Goal: Transaction & Acquisition: Purchase product/service

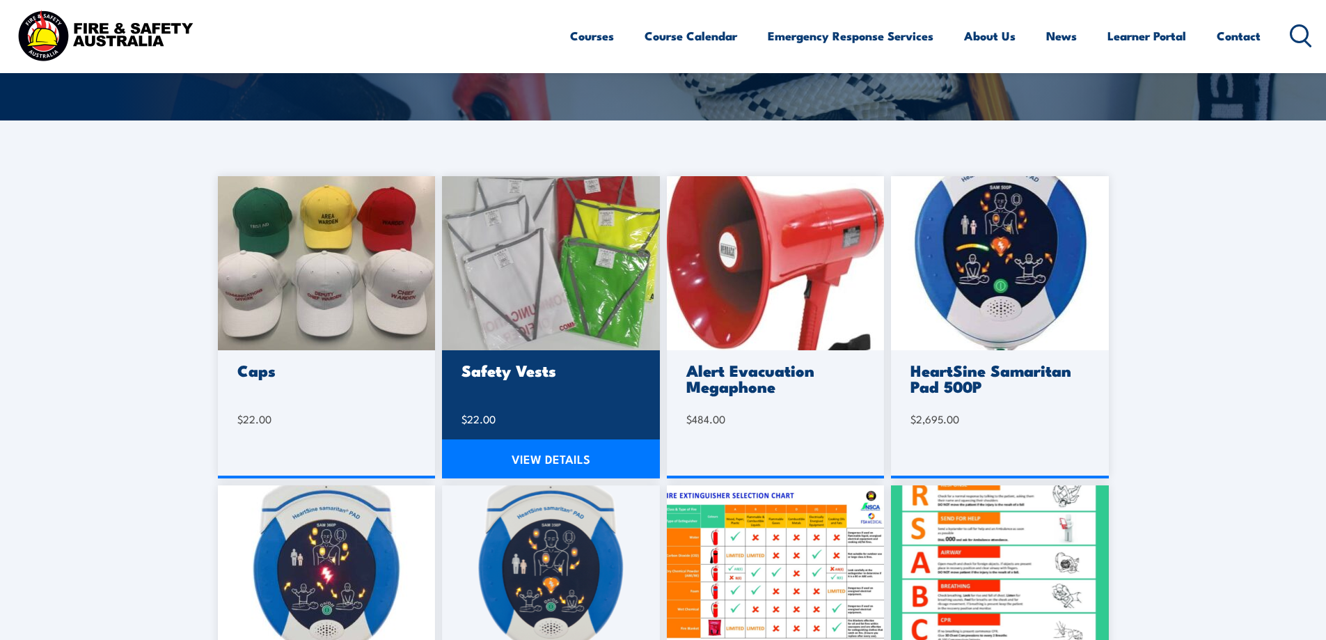
click at [567, 453] on link "VIEW DETAILS" at bounding box center [551, 458] width 218 height 39
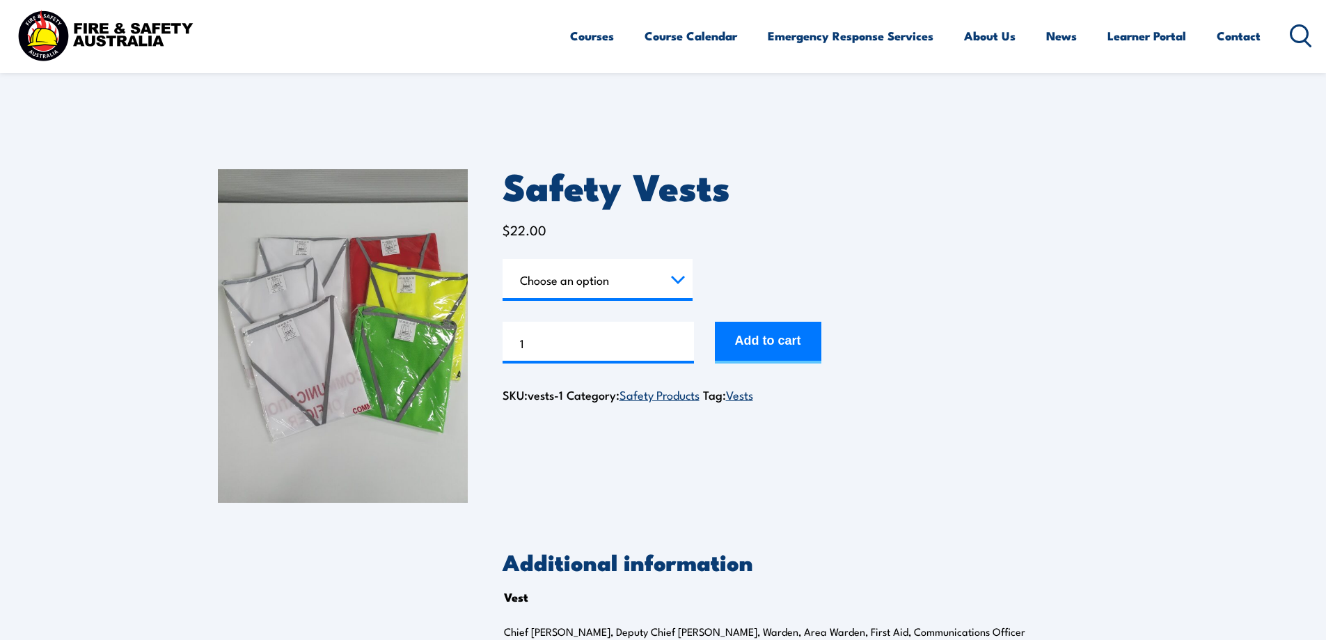
click at [656, 277] on select "Choose an option Chief [PERSON_NAME] Deputy Chief Warden Warden Area Warden Fir…" at bounding box center [598, 280] width 190 height 42
click at [503, 259] on select "Choose an option Chief [PERSON_NAME] Deputy Chief Warden Warden Area Warden Fir…" at bounding box center [598, 280] width 190 height 42
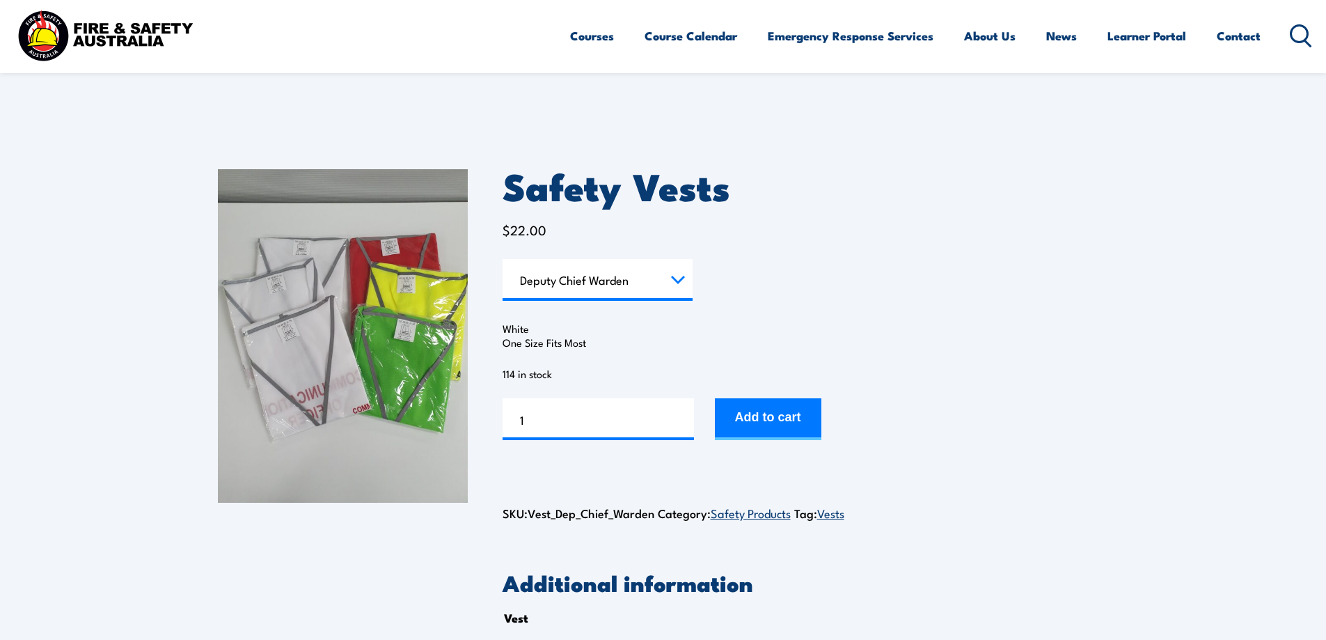
click at [677, 282] on select "Choose an option Chief [PERSON_NAME] Deputy Chief Warden Warden Area Warden Fir…" at bounding box center [598, 280] width 190 height 42
click at [503, 259] on select "Choose an option Chief [PERSON_NAME] Deputy Chief Warden Warden Area Warden Fir…" at bounding box center [598, 280] width 190 height 42
select select "Chief Warden"
click at [1022, 292] on form "Vest Choose an option Chief Warden Deputy Chief Warden Warden Area Warden First…" at bounding box center [806, 349] width 606 height 181
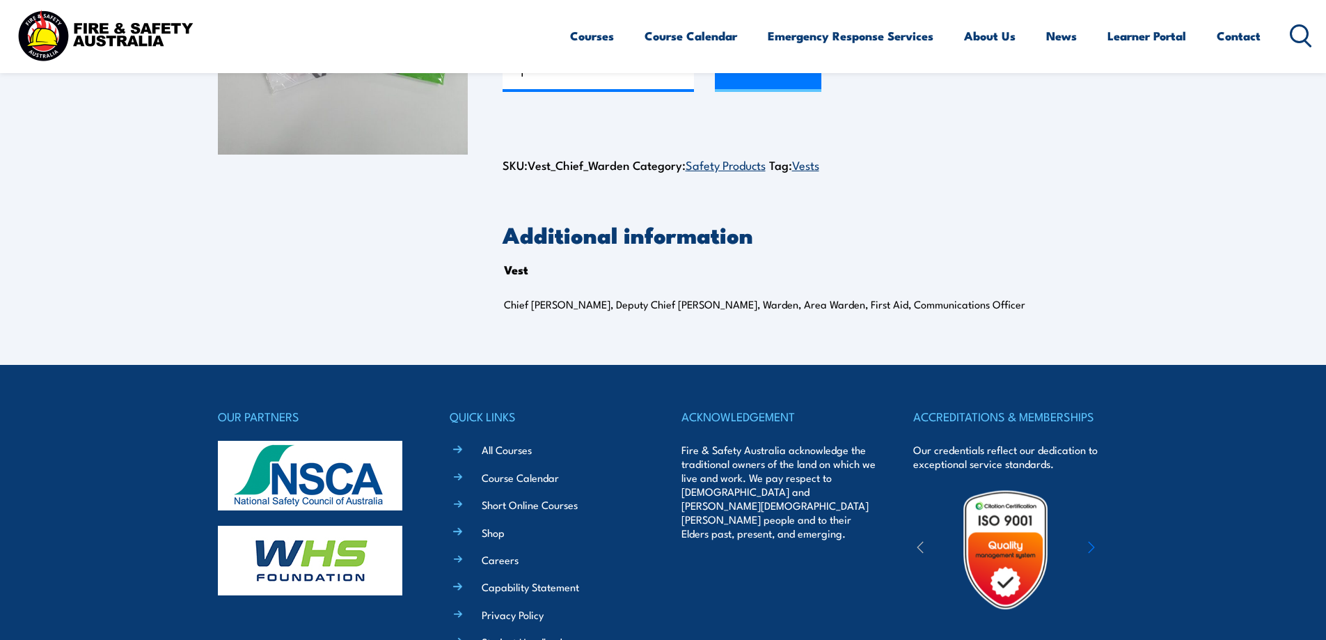
scroll to position [418, 0]
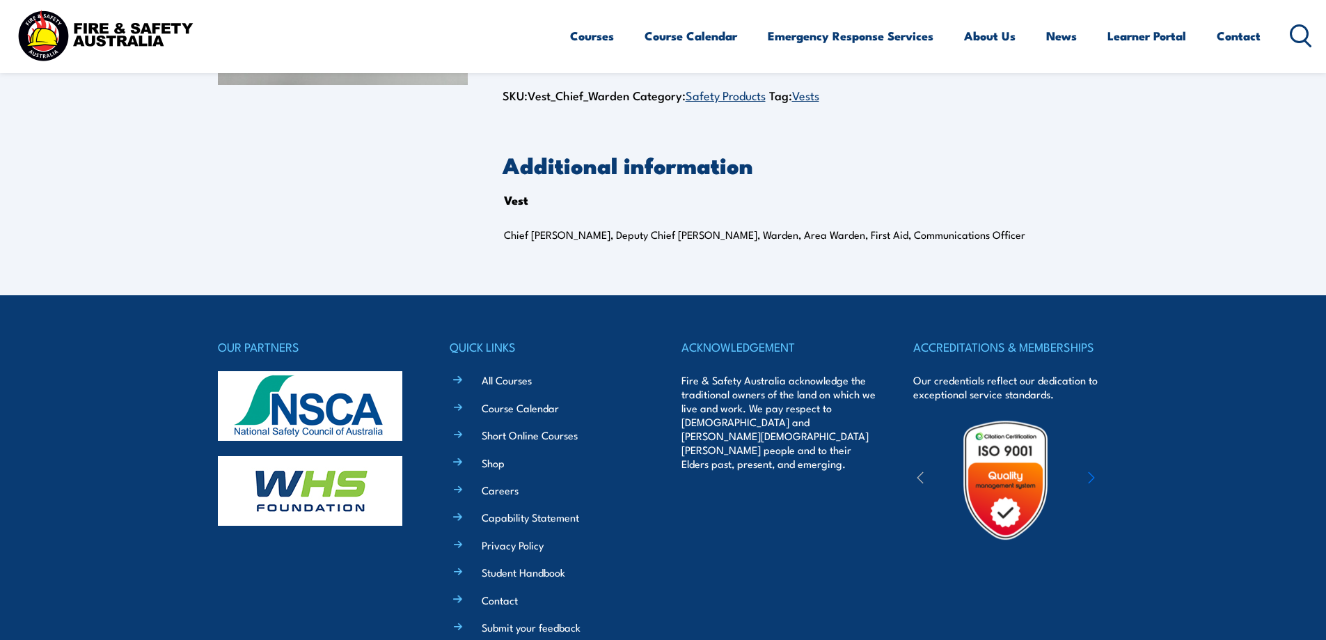
click at [1051, 212] on div "Additional information Vest Chief Warden, Deputy Chief Warden, Warden, Area War…" at bounding box center [806, 208] width 606 height 106
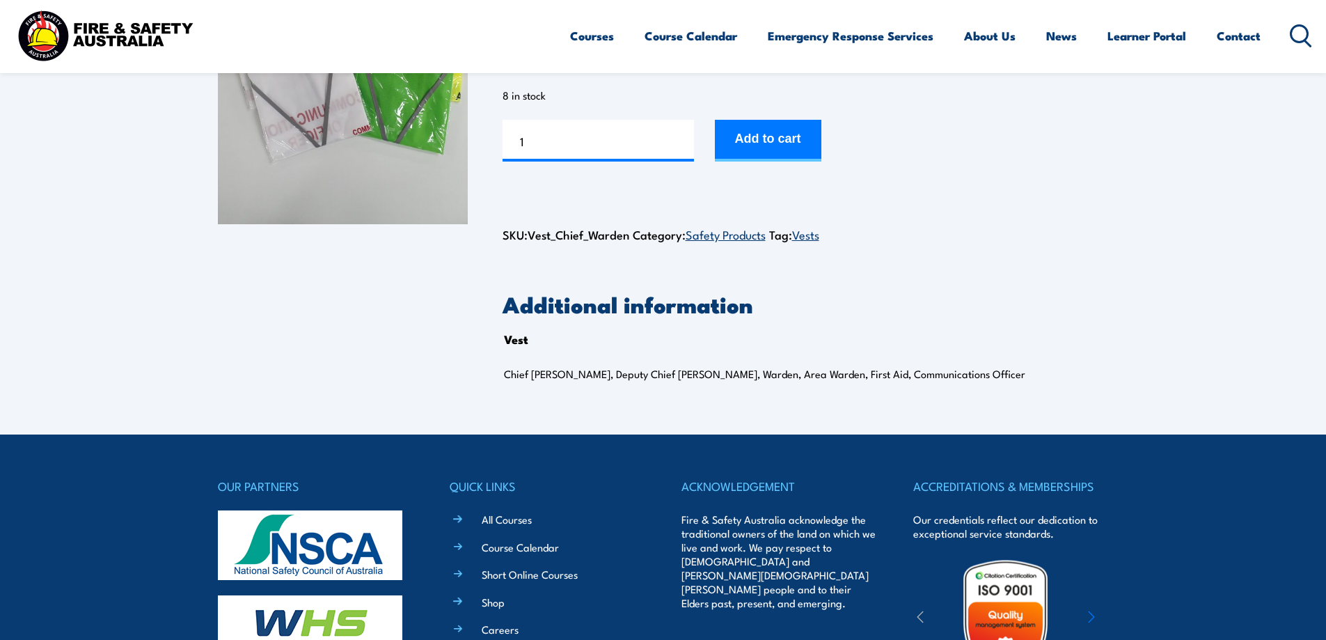
scroll to position [0, 0]
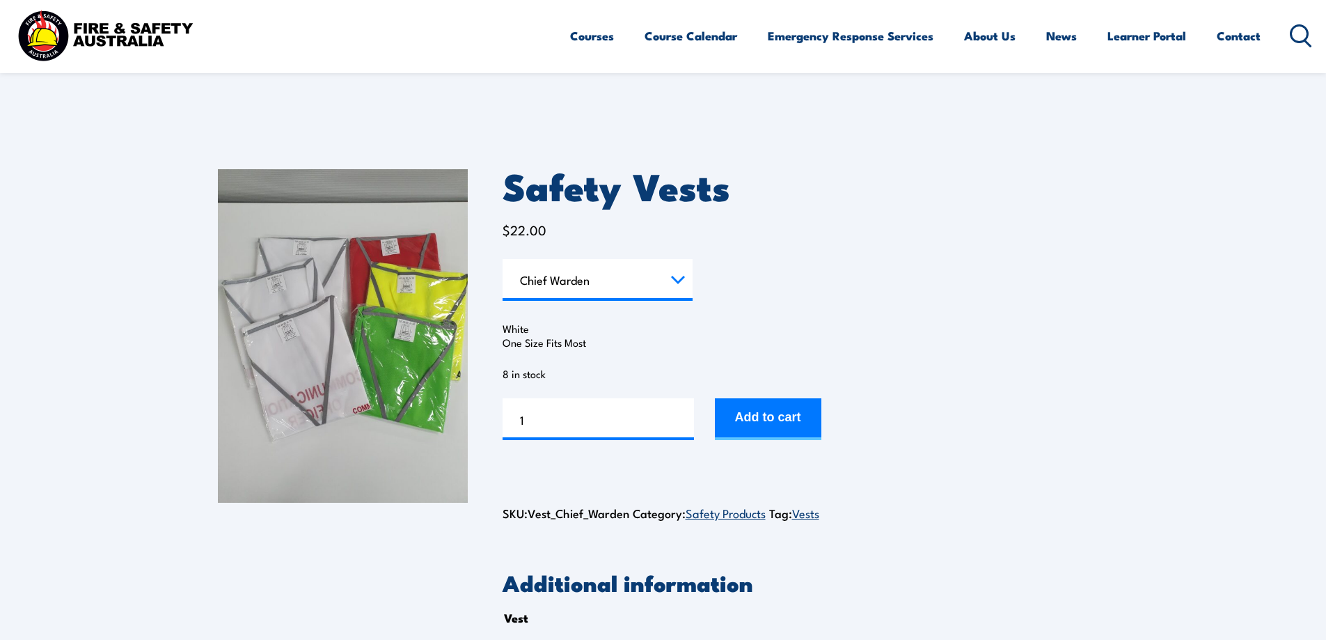
click at [1219, 219] on section "Safety Vests $ 22.00 Vest Choose an option Chief Warden Deputy Chief Warden War…" at bounding box center [663, 423] width 1326 height 578
click at [1309, 279] on section "Safety Vests $ 22.00 Vest Choose an option Chief Warden Deputy Chief Warden War…" at bounding box center [663, 423] width 1326 height 578
click at [1066, 596] on div "Additional information Vest Chief Warden, Deputy Chief Warden, Warden, Area War…" at bounding box center [806, 625] width 606 height 106
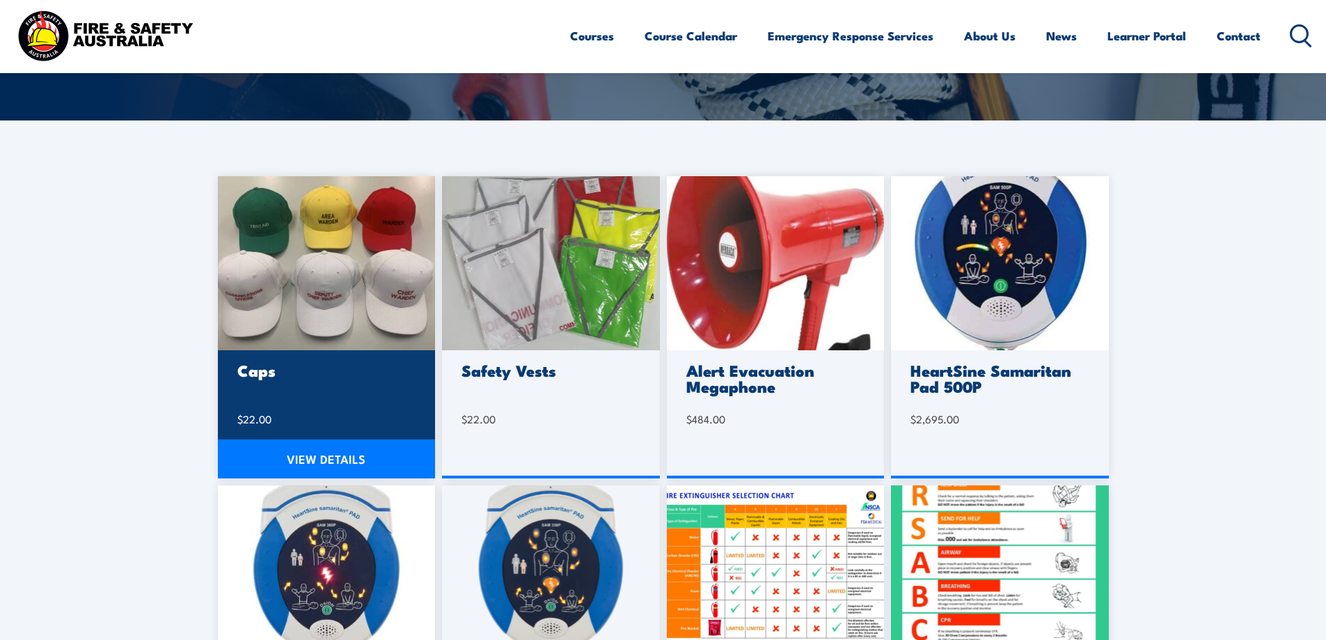
click at [305, 289] on img at bounding box center [327, 263] width 218 height 174
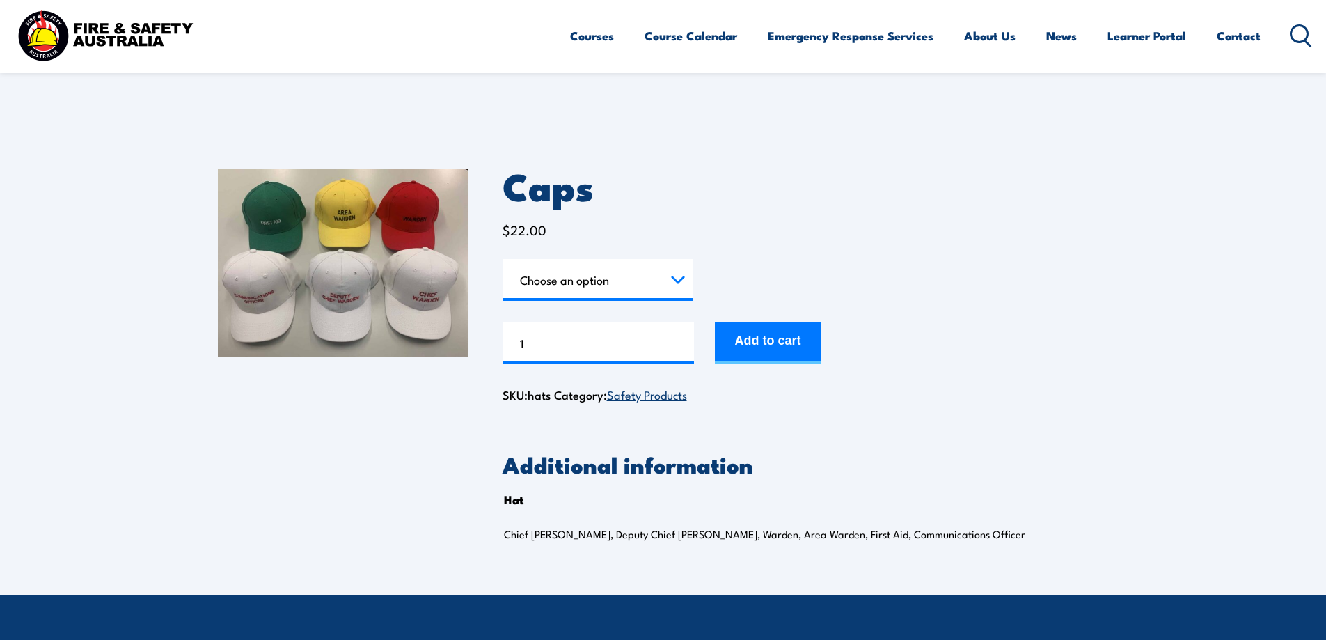
click at [683, 277] on select "Choose an option Chief [PERSON_NAME] Deputy Chief Warden Warden Area Warden Fir…" at bounding box center [598, 280] width 190 height 42
click at [503, 259] on select "Choose an option Chief [PERSON_NAME] Deputy Chief Warden Warden Area Warden Fir…" at bounding box center [598, 280] width 190 height 42
select select "Warden"
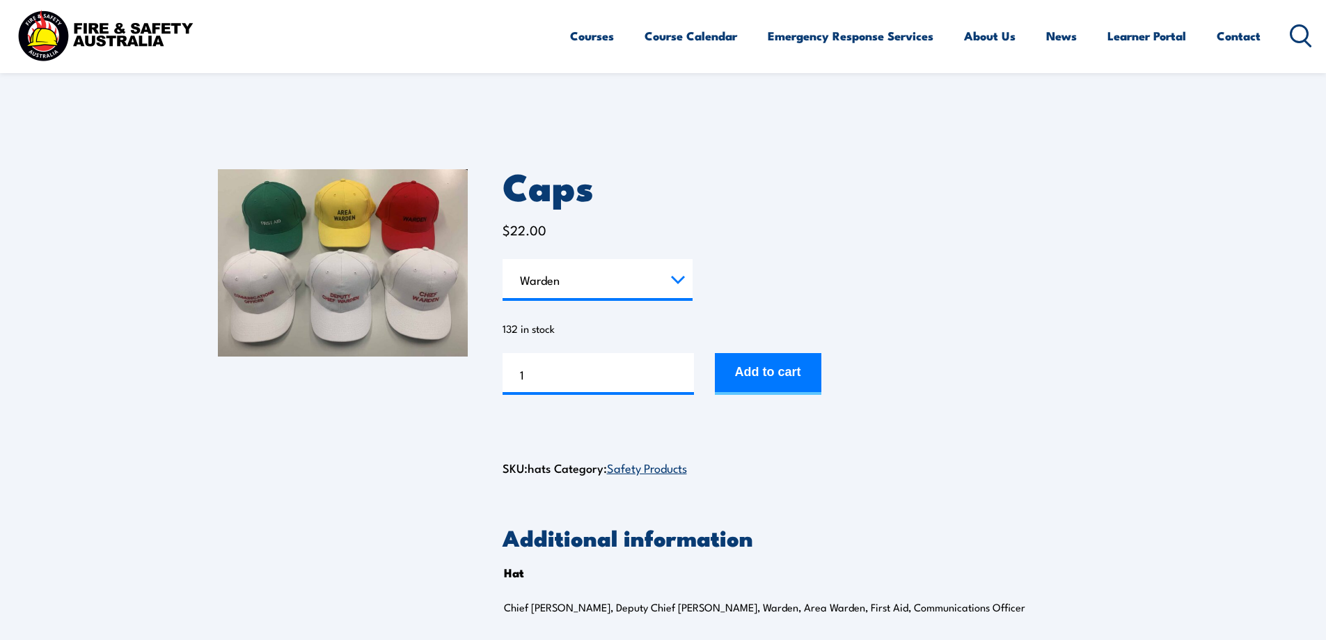
click at [412, 210] on img at bounding box center [343, 262] width 250 height 187
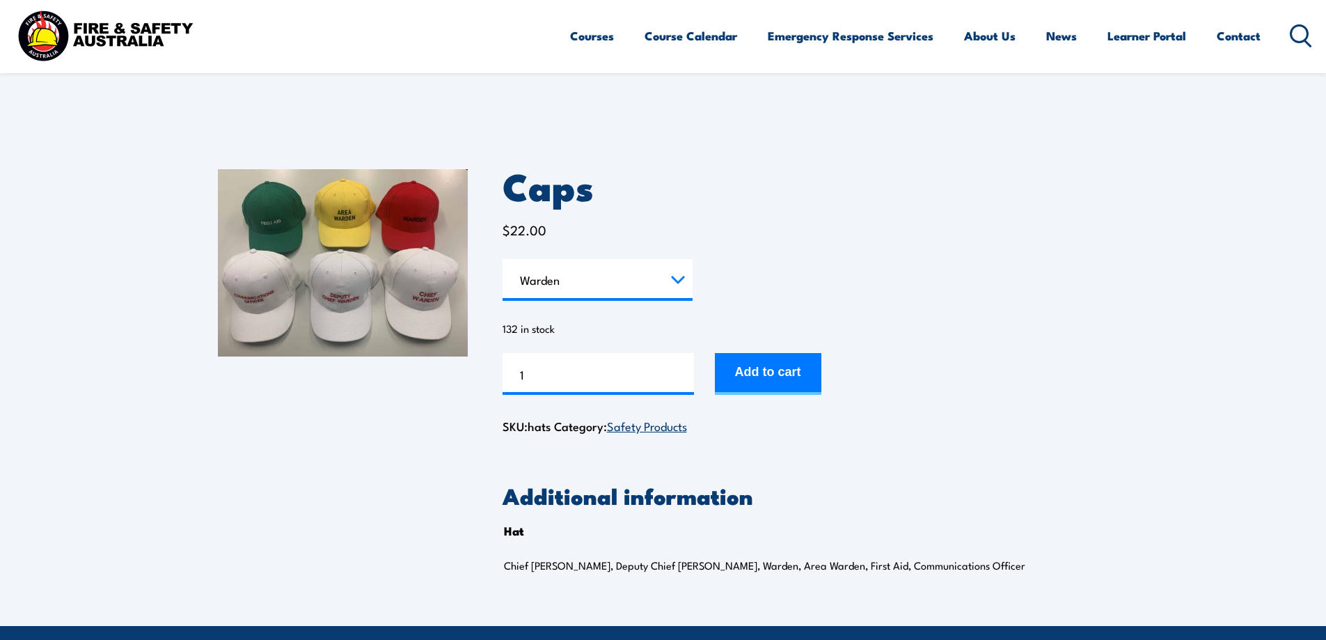
select select "Warden"
